Goal: Information Seeking & Learning: Learn about a topic

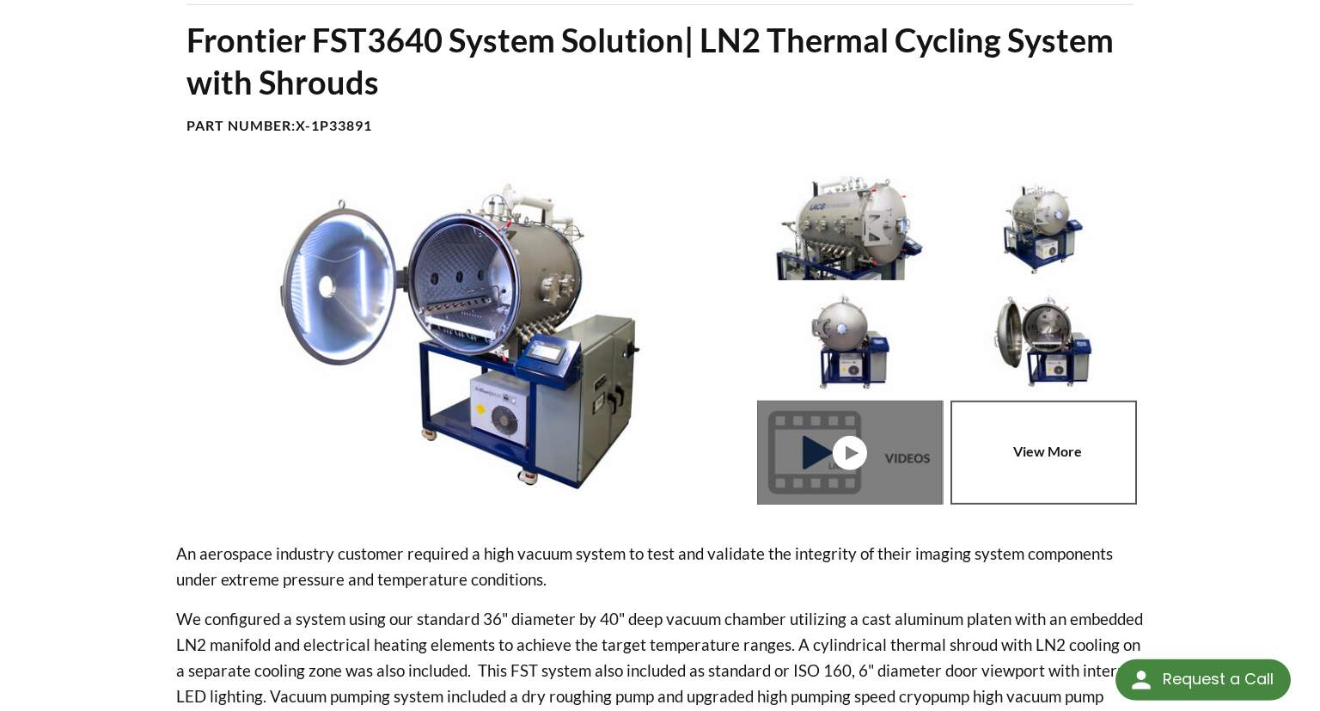
scroll to position [136, 0]
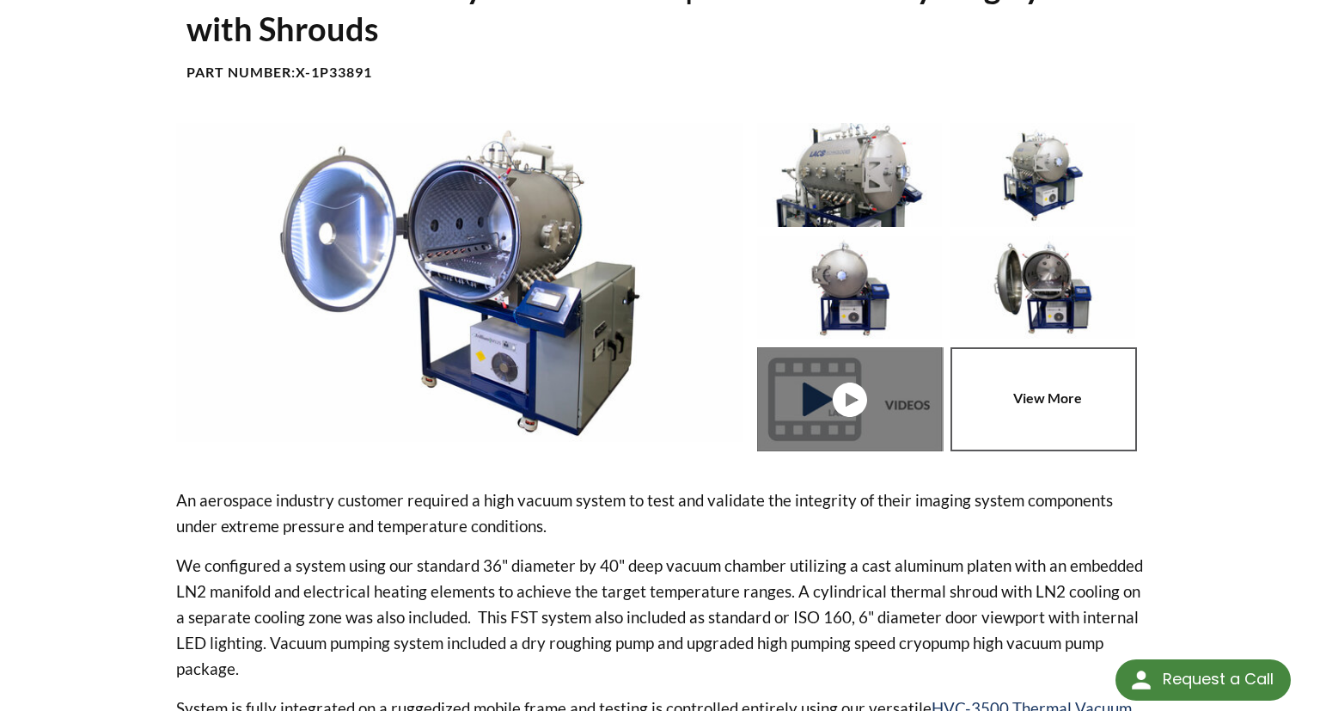
click at [507, 266] on img at bounding box center [459, 282] width 567 height 318
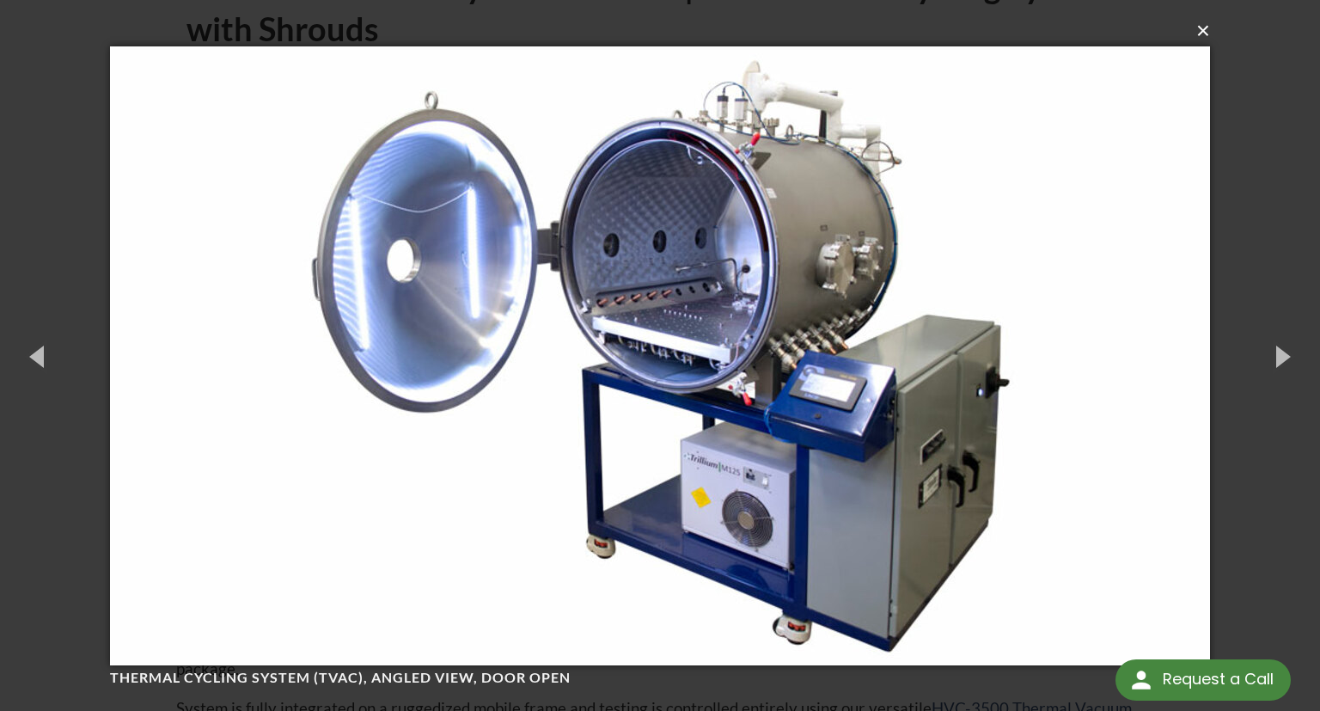
click at [1201, 33] on button "×" at bounding box center [665, 31] width 1100 height 38
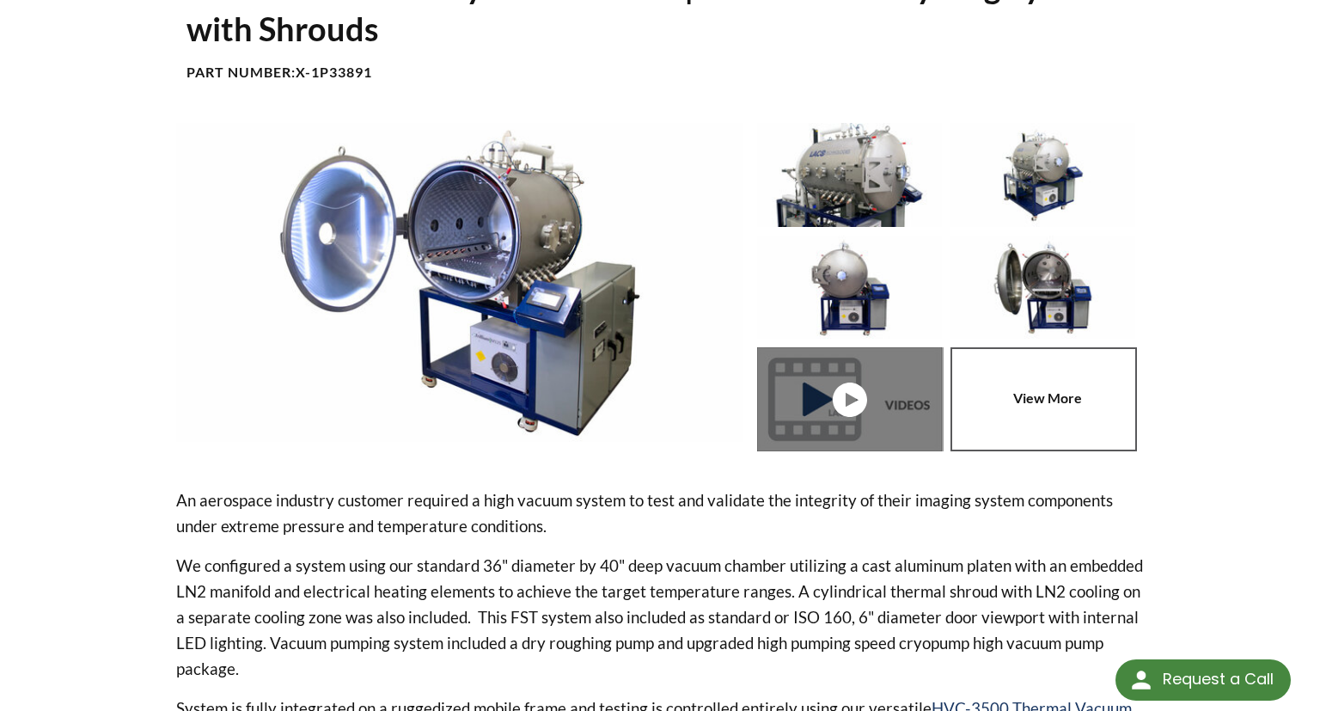
click at [627, 572] on p "We configured a system using our standard 36" diameter by 40" deep vacuum chamb…" at bounding box center [660, 617] width 968 height 129
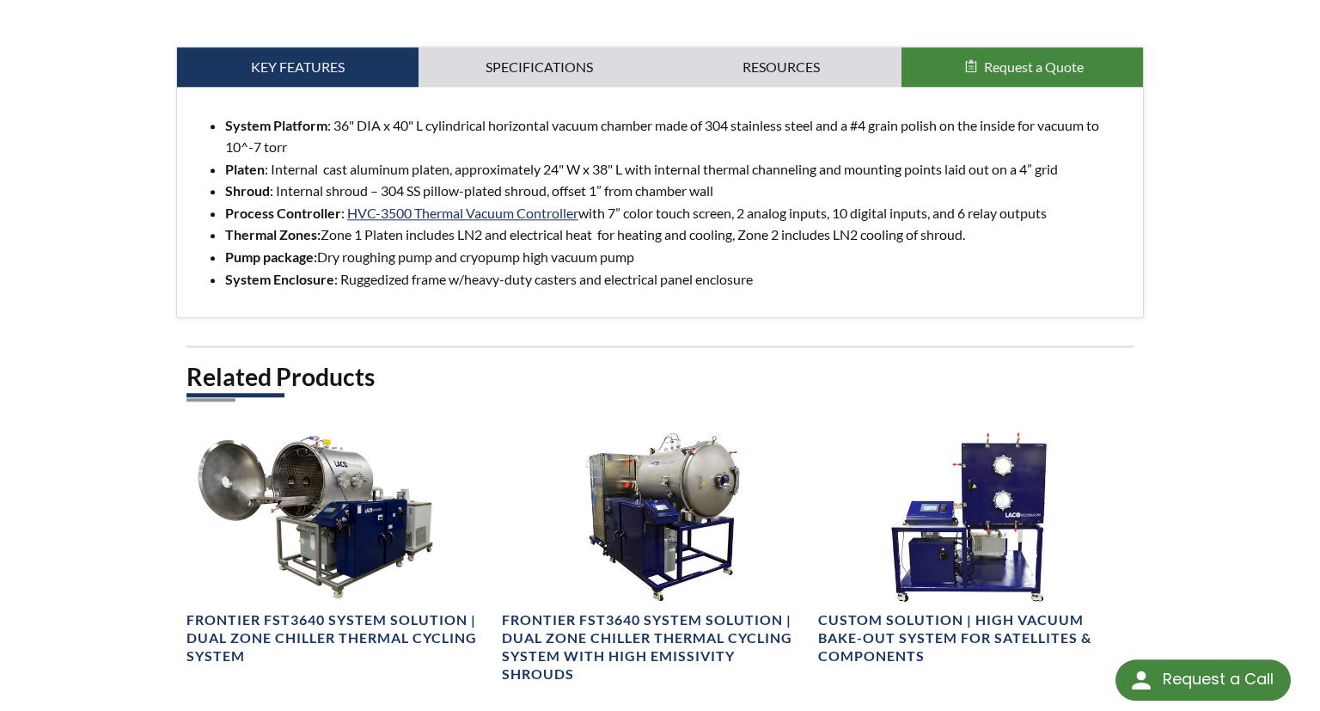
scroll to position [1043, 0]
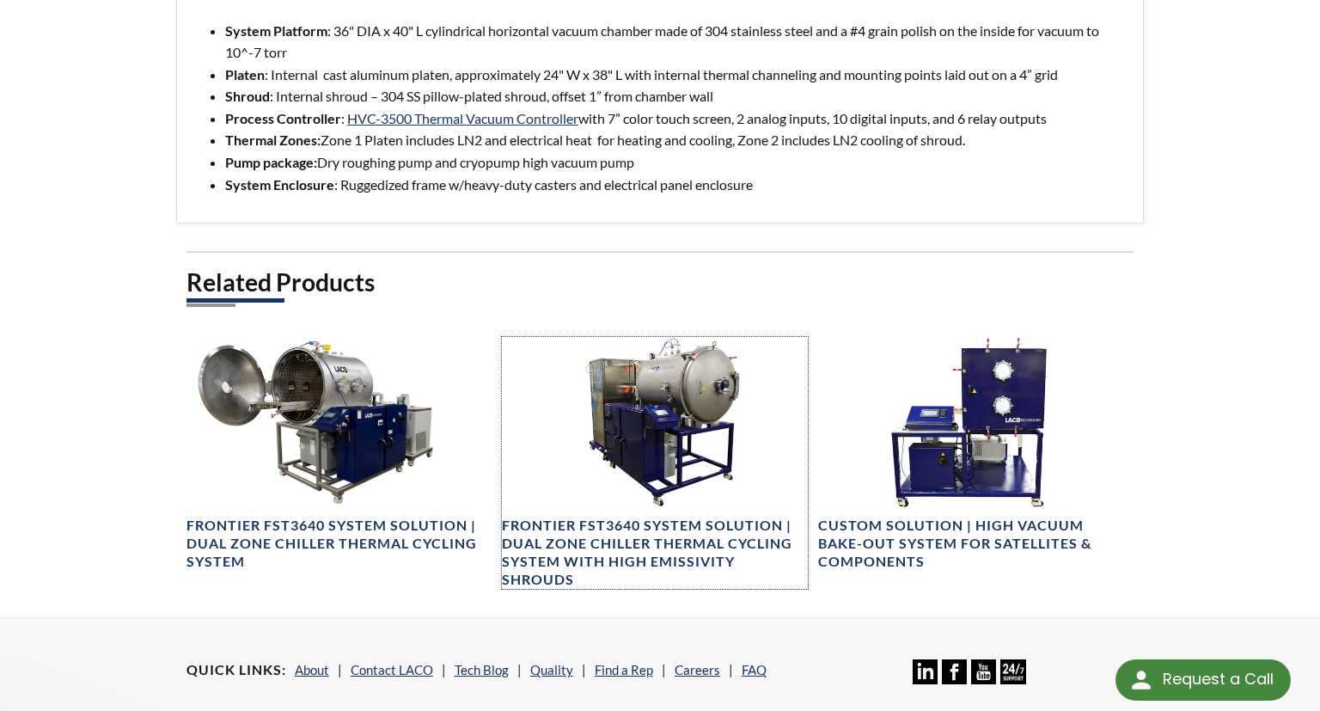
click at [627, 572] on h4 "Frontier FST3640 System Solution | Dual Zone Chiller Thermal Cycling System wit…" at bounding box center [654, 551] width 305 height 71
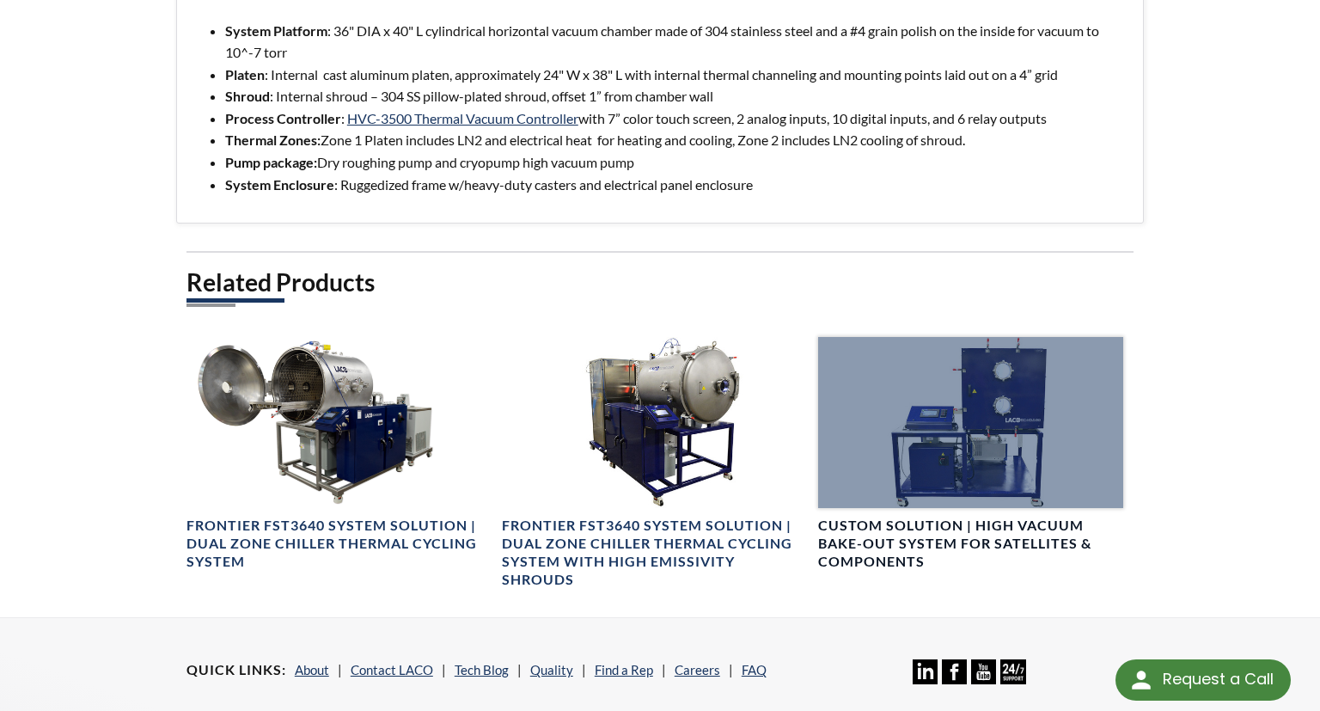
click at [999, 403] on div at bounding box center [970, 422] width 305 height 171
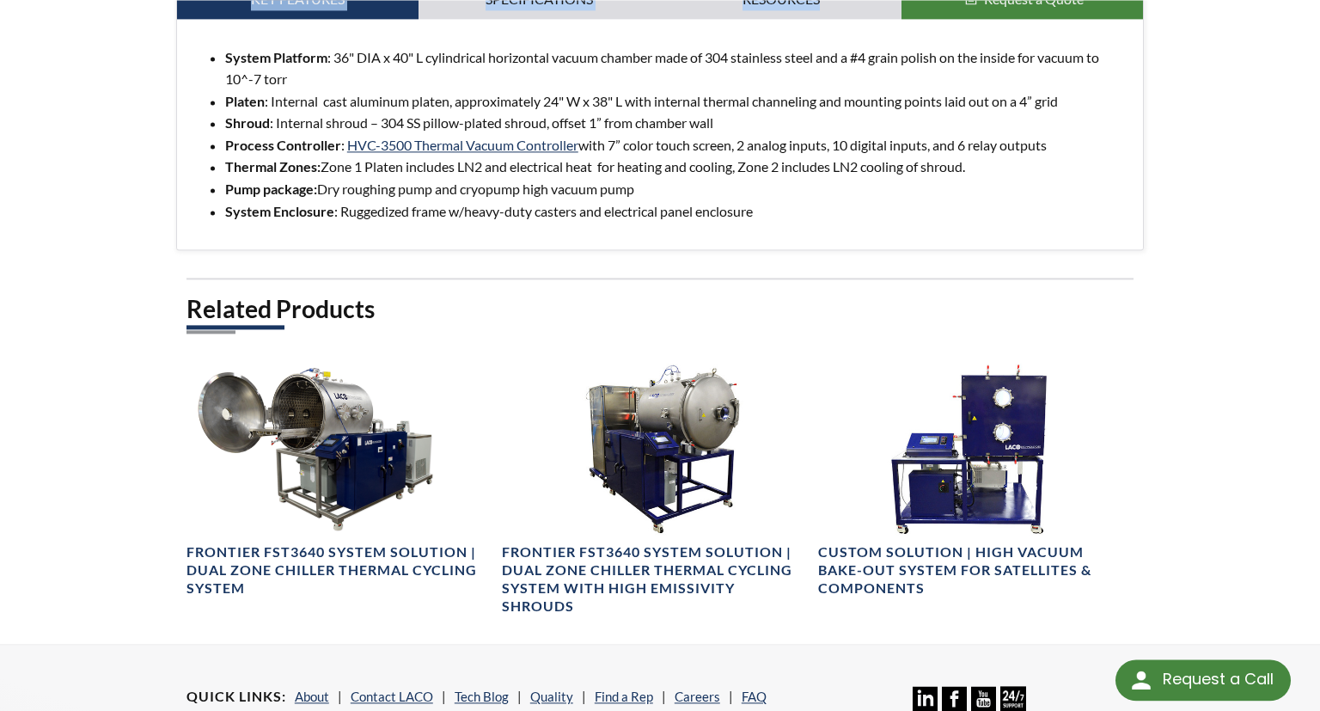
scroll to position [1016, 0]
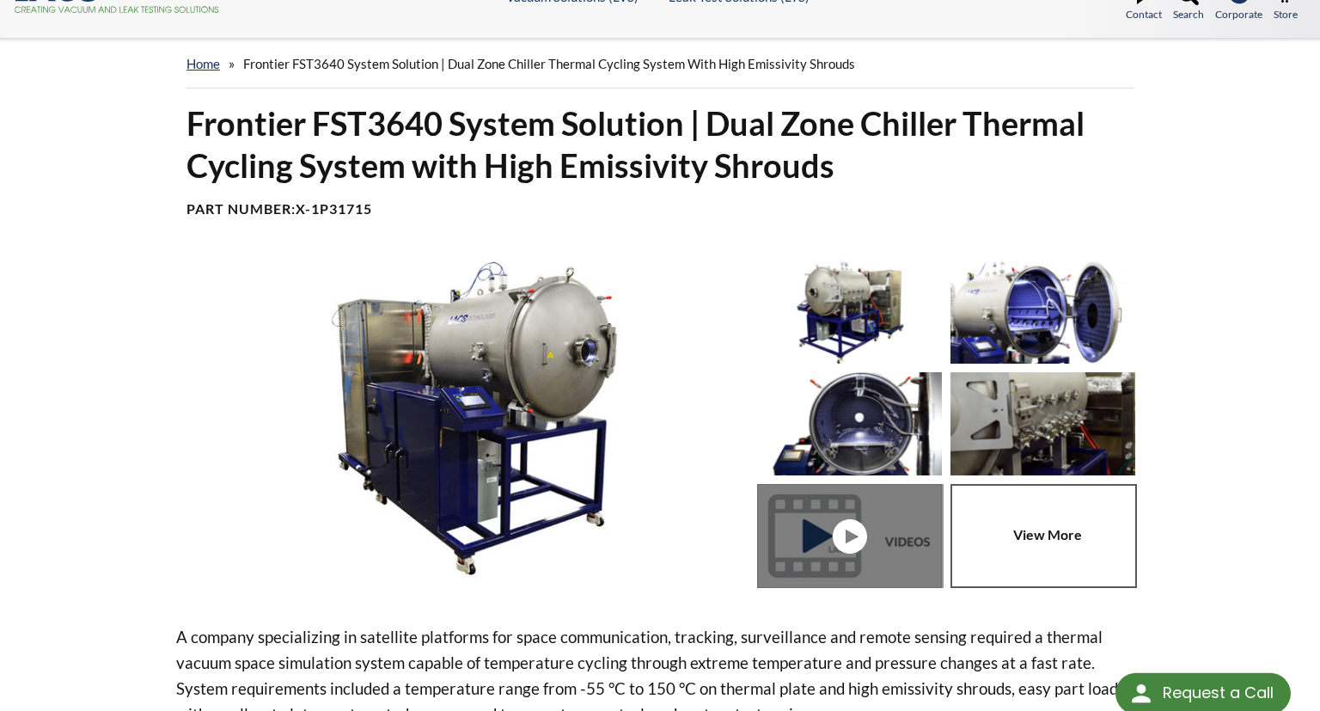
select select "Language Translate Widget"
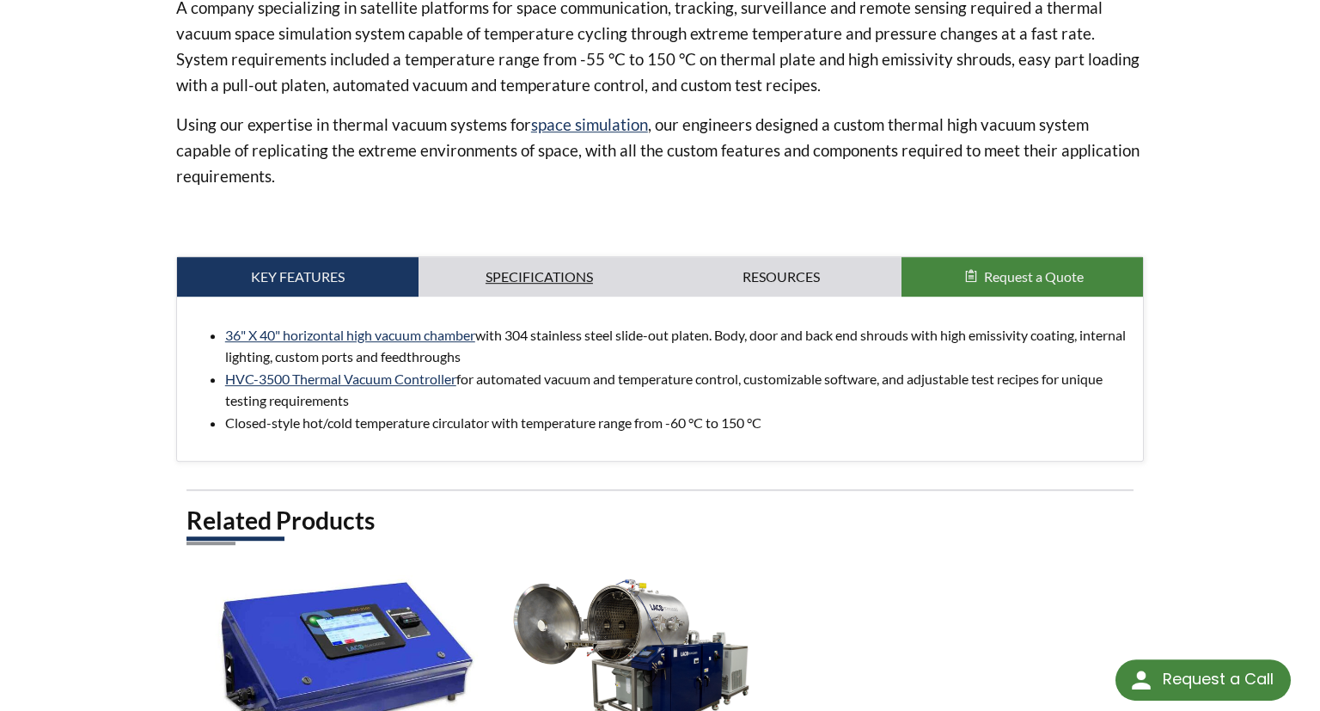
click at [622, 573] on div "Related Products HVC-3500 Thermal Vacuum Controller Frontier FST3640 System Sol…" at bounding box center [659, 670] width 947 height 332
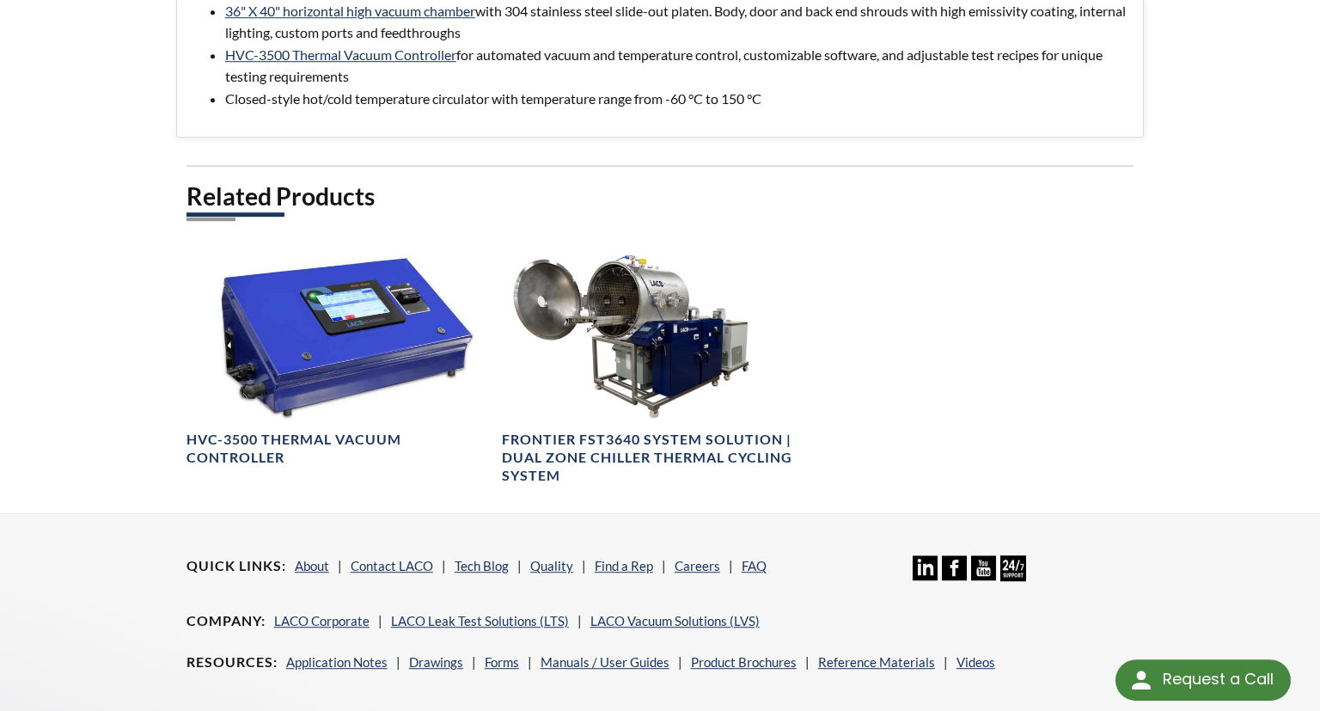
scroll to position [1003, 0]
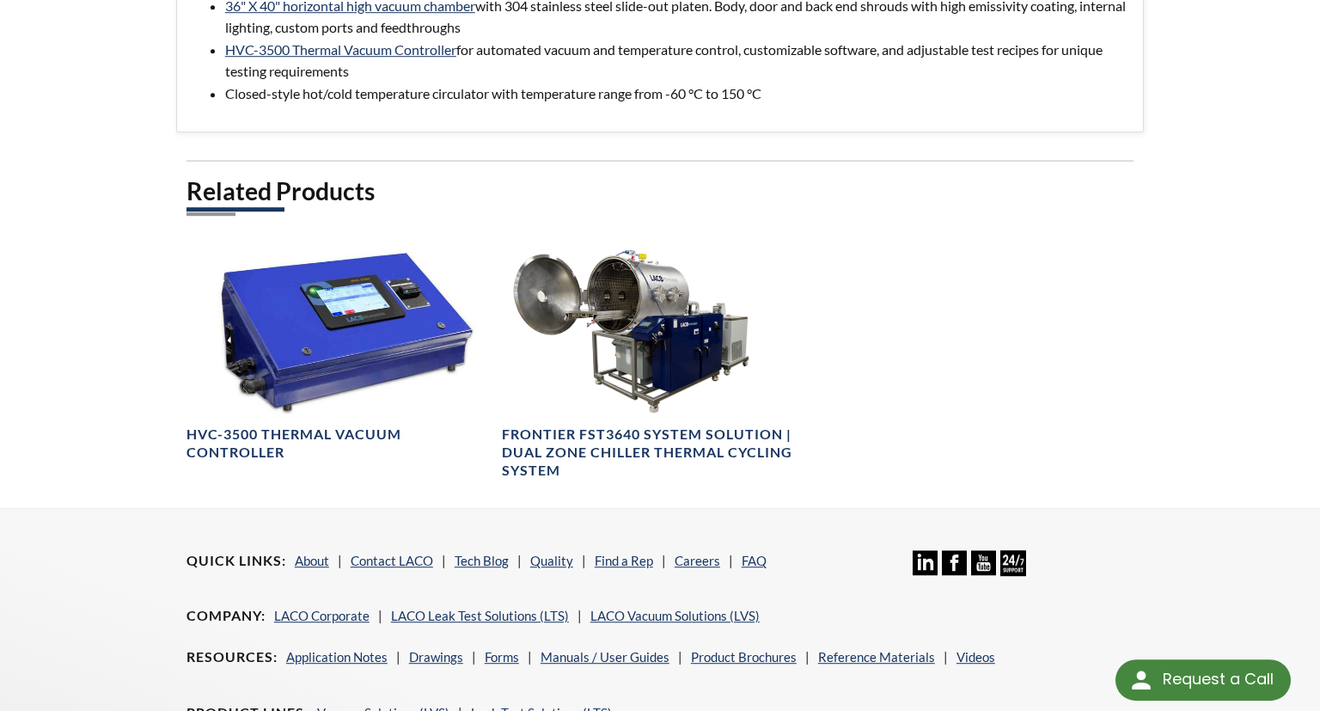
click at [622, 573] on ul "Quick Links About Contact LACO Tech Blog Quality Find a Rep Careers FAQ" at bounding box center [480, 567] width 589 height 34
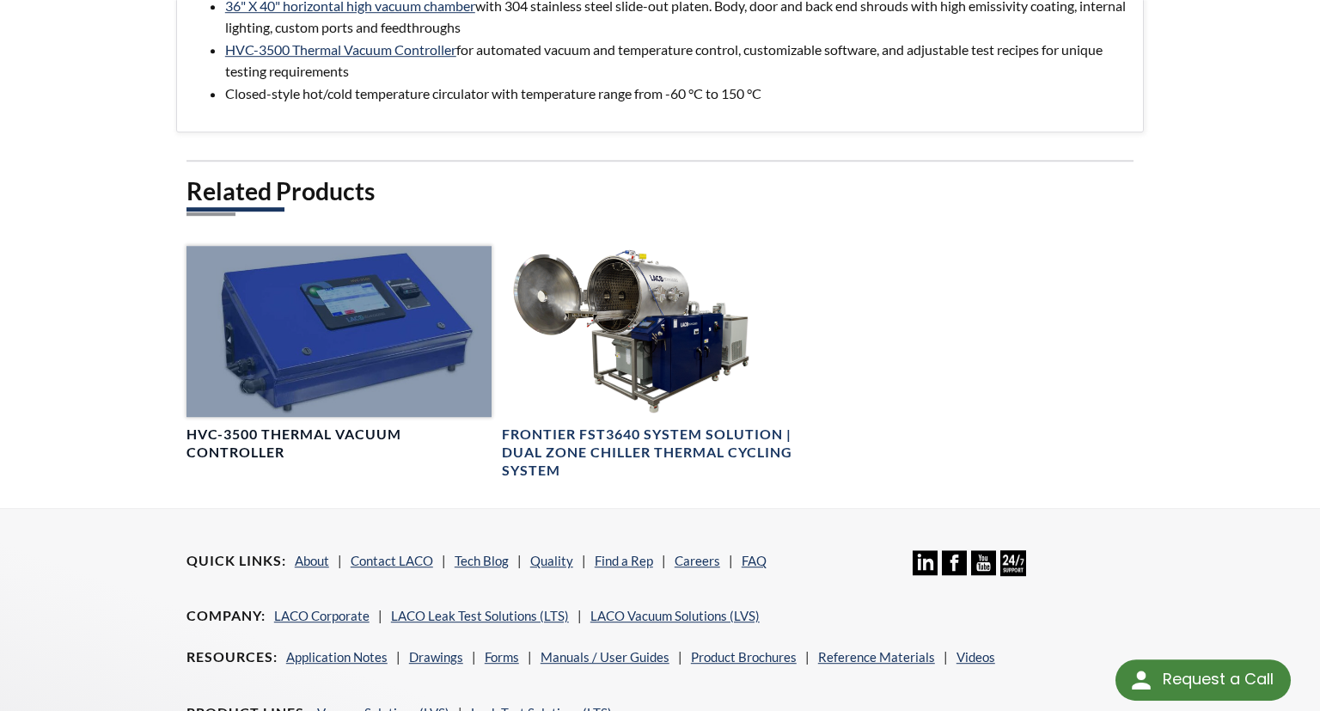
click at [327, 403] on div at bounding box center [338, 331] width 305 height 171
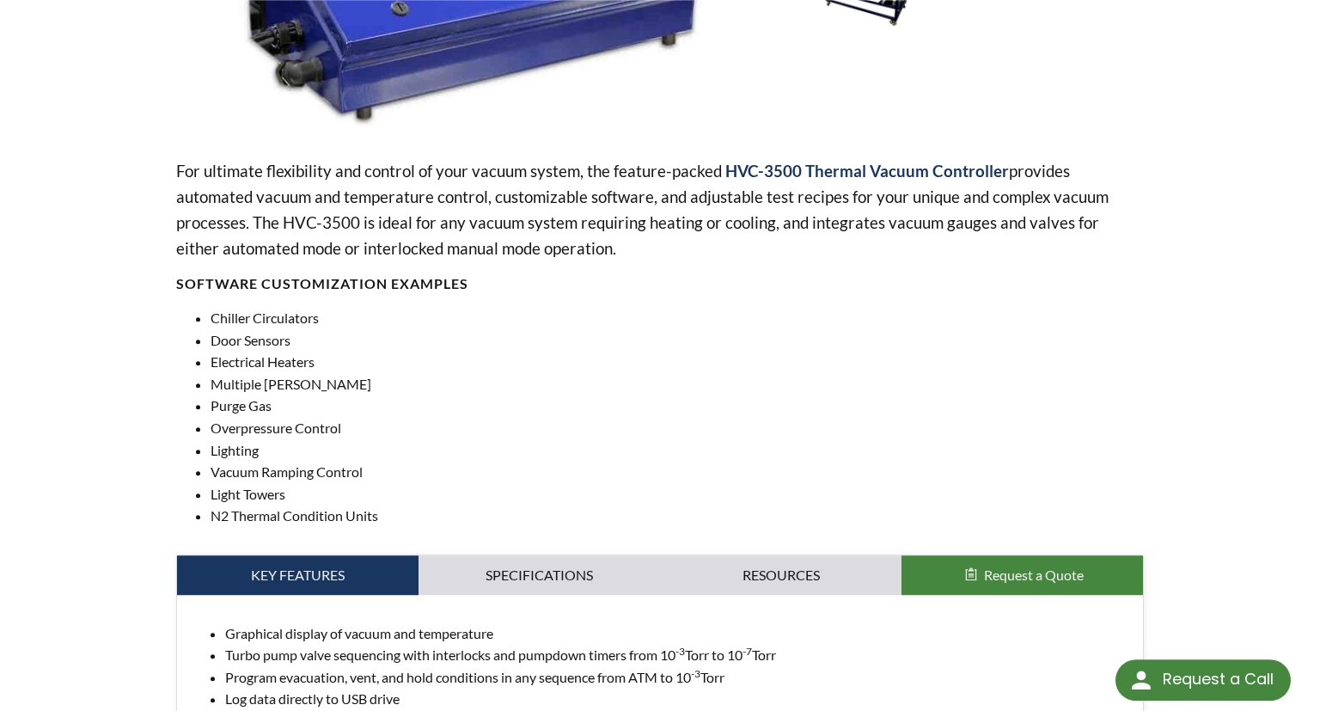
click at [327, 403] on div "For ultimate flexibility and control of your vacuum system, the feature-packed …" at bounding box center [660, 342] width 968 height 369
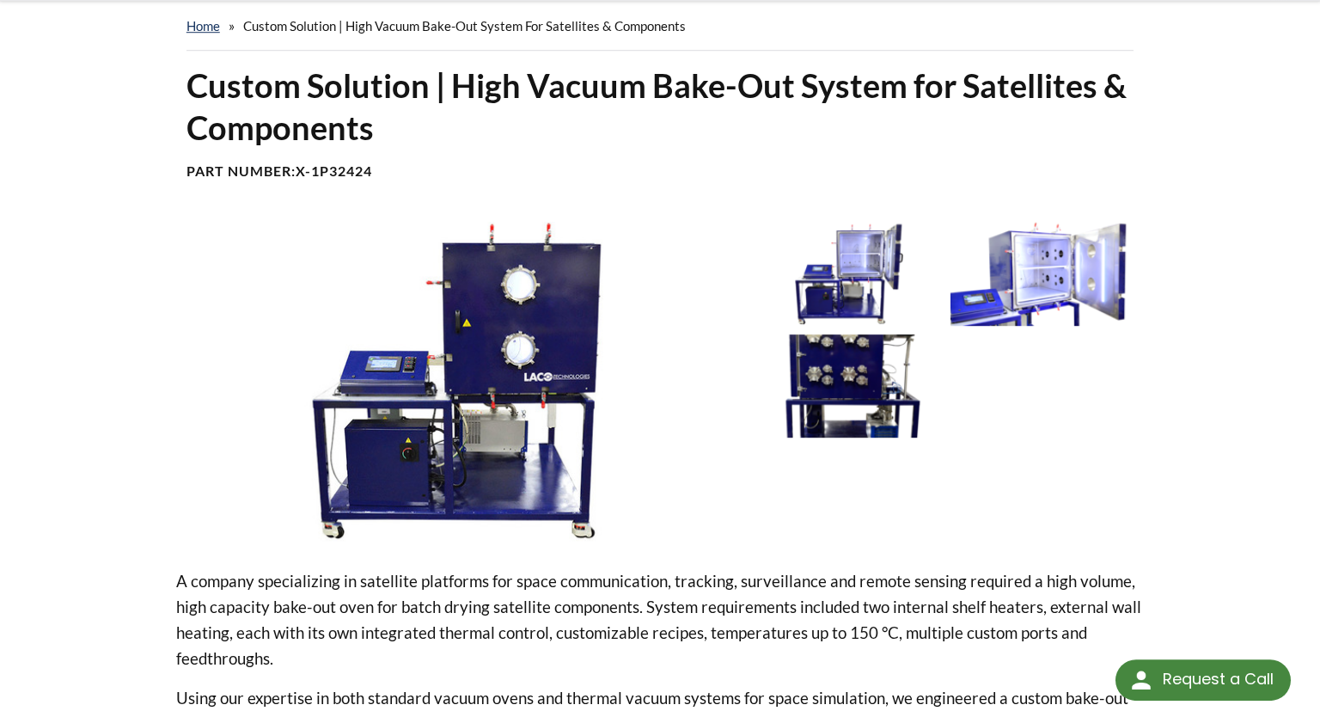
scroll to position [90, 0]
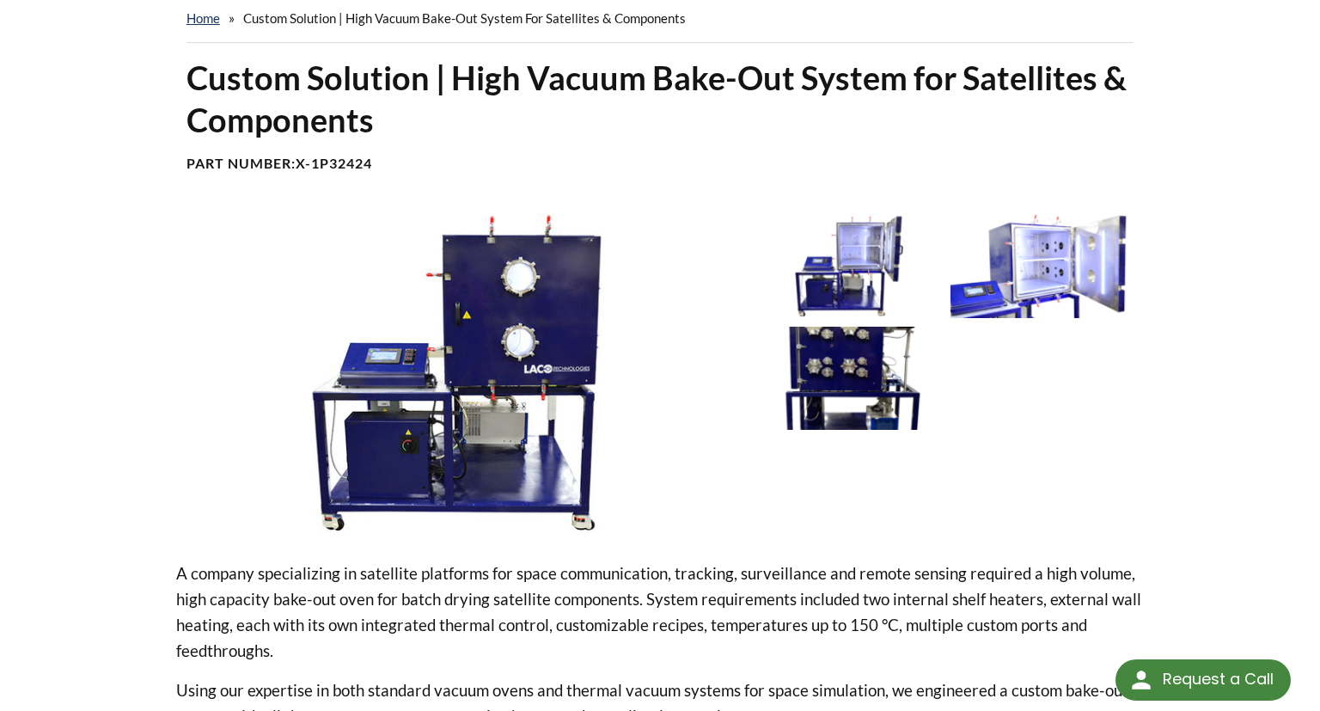
click at [535, 280] on img at bounding box center [459, 373] width 567 height 318
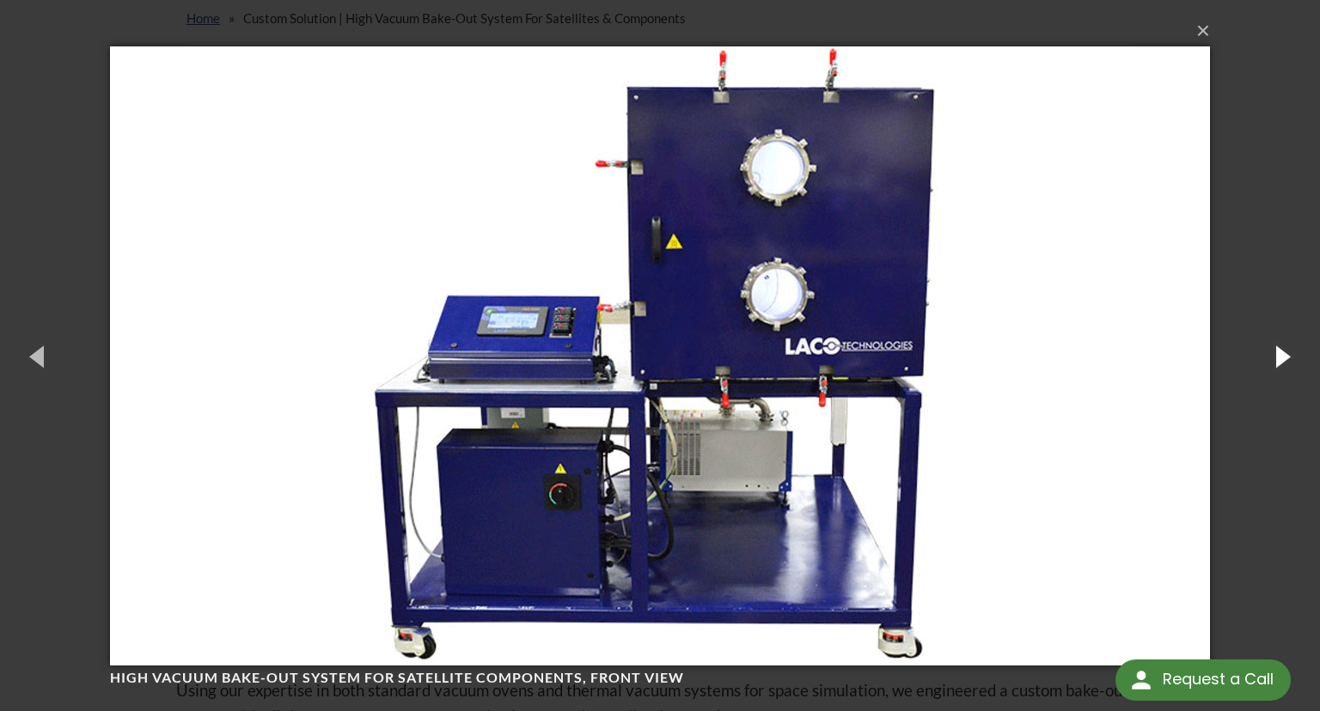
click at [1288, 359] on button "button" at bounding box center [1281, 356] width 77 height 95
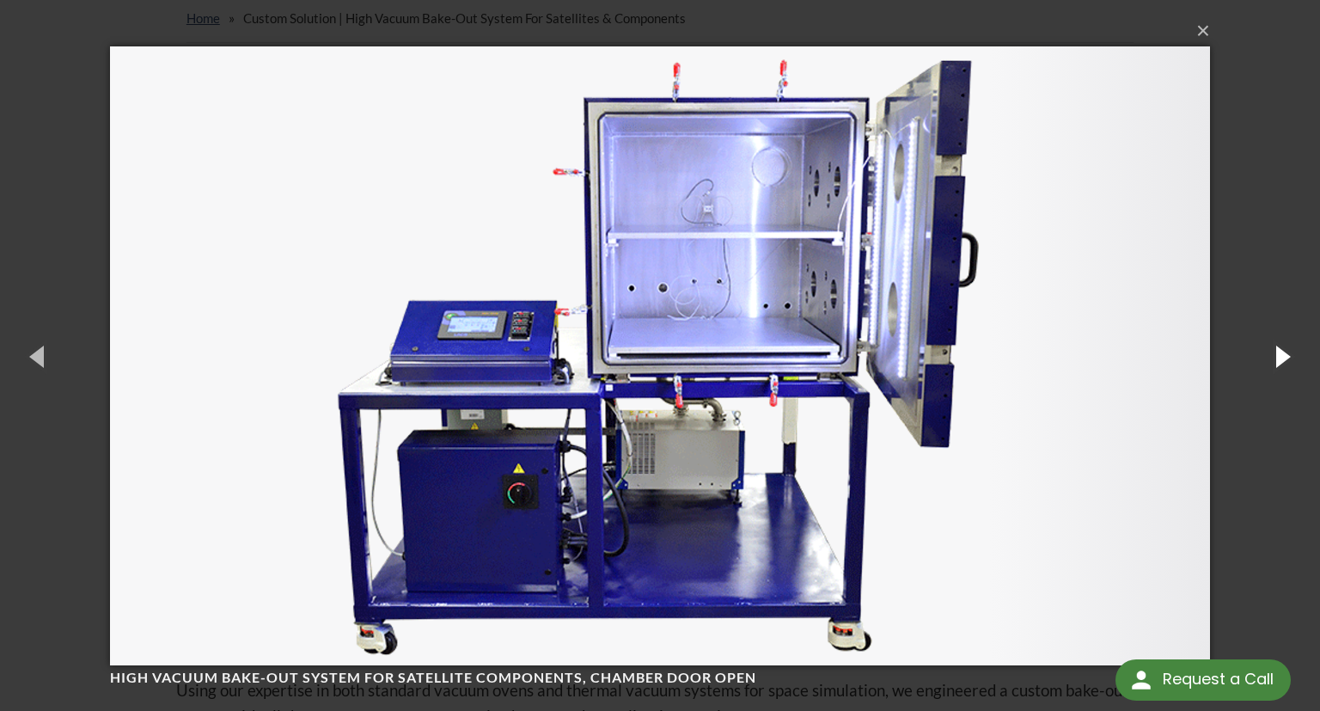
click at [1288, 359] on button "button" at bounding box center [1281, 356] width 77 height 95
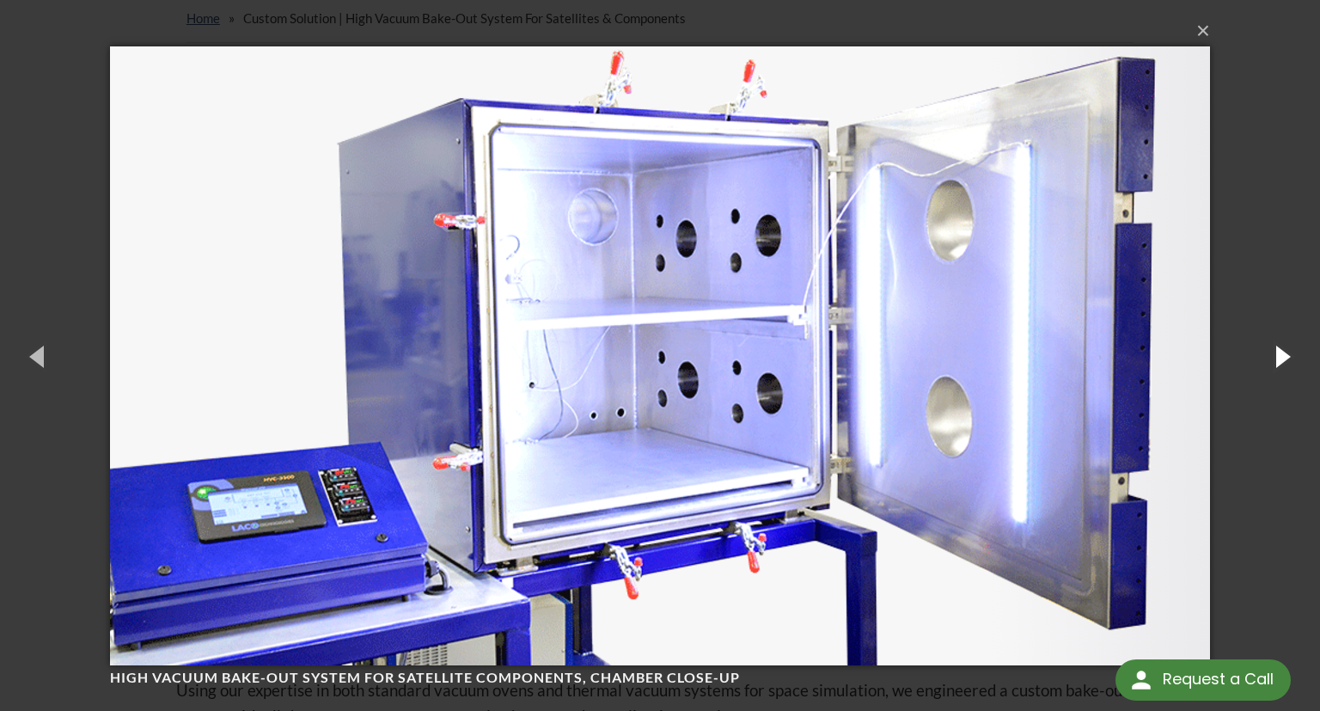
click at [1287, 359] on button "button" at bounding box center [1281, 356] width 77 height 95
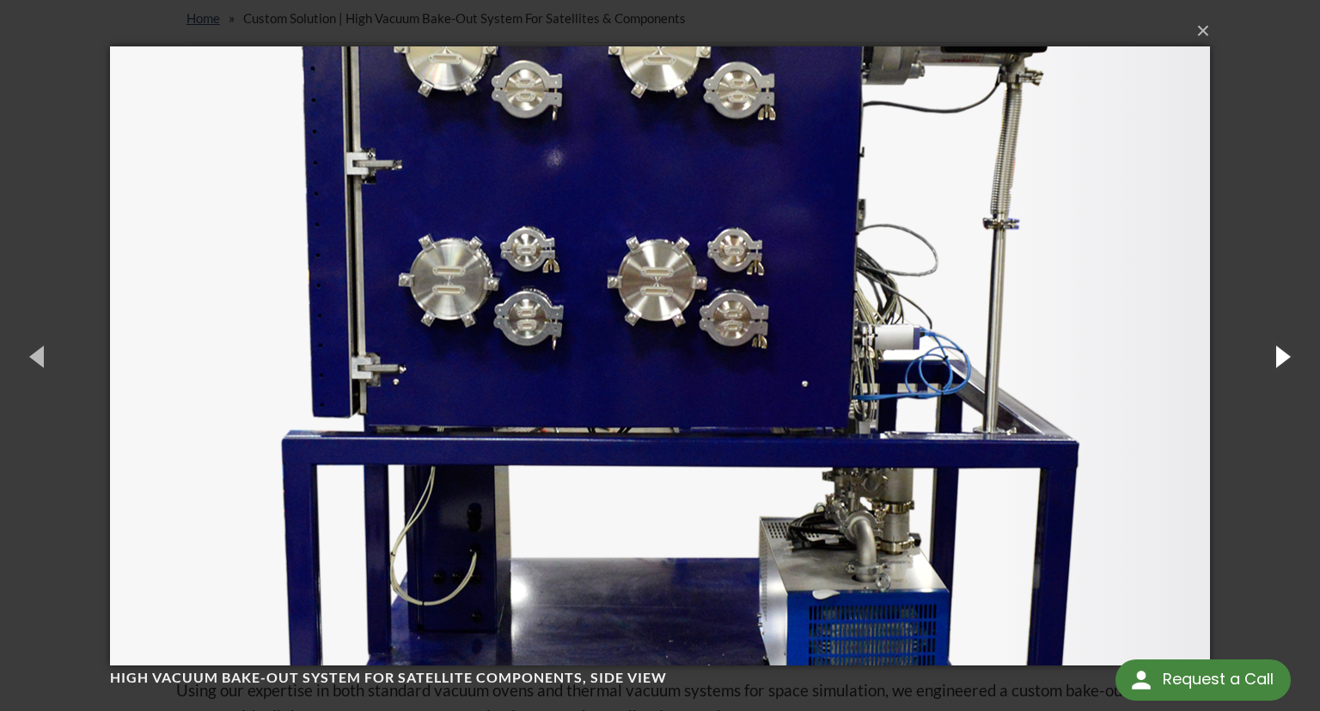
click at [1287, 359] on button "button" at bounding box center [1281, 356] width 77 height 95
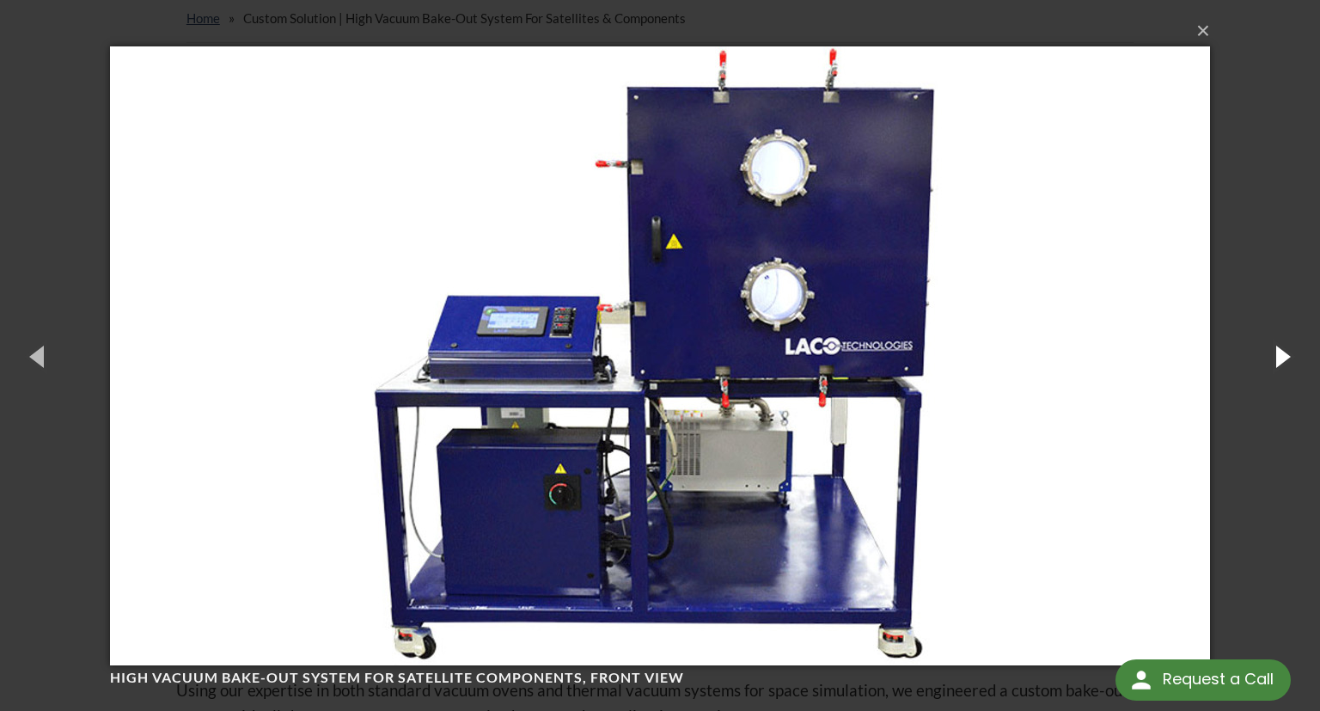
click at [1287, 359] on button "button" at bounding box center [1281, 356] width 77 height 95
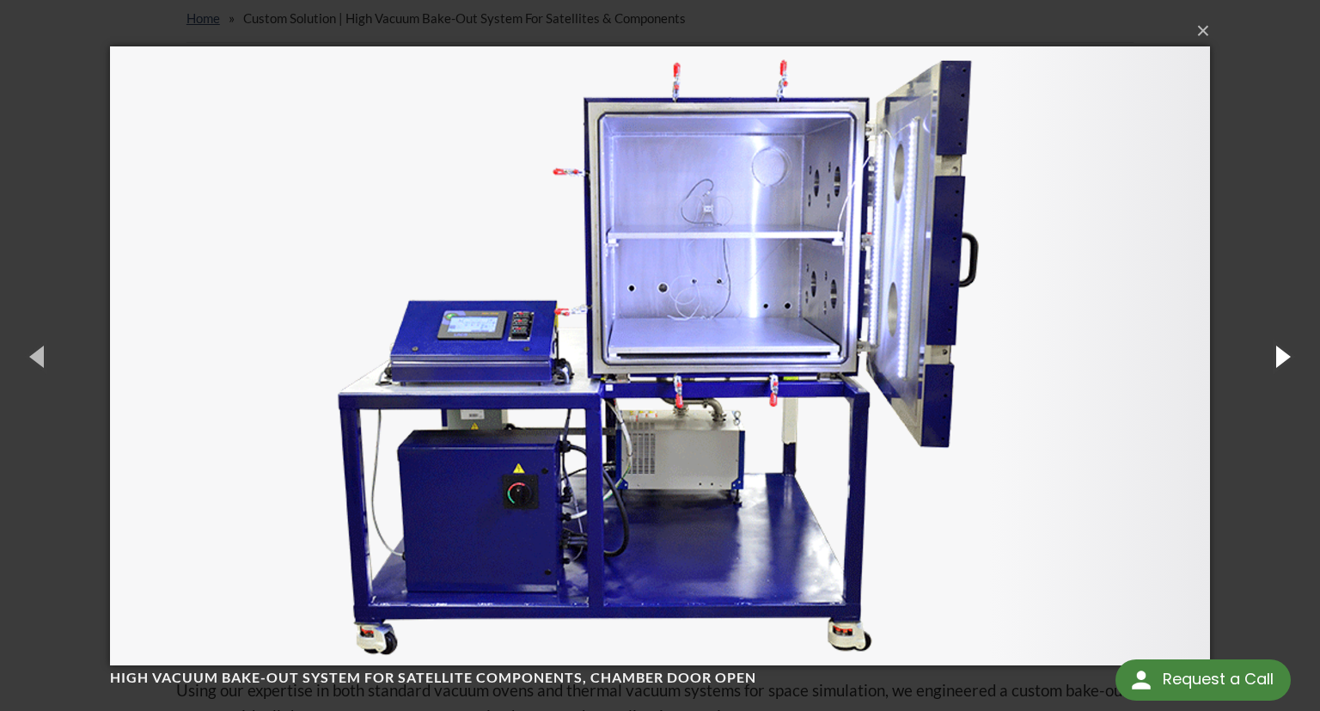
click at [1287, 359] on button "button" at bounding box center [1281, 356] width 77 height 95
